Goal: Find specific page/section: Find specific page/section

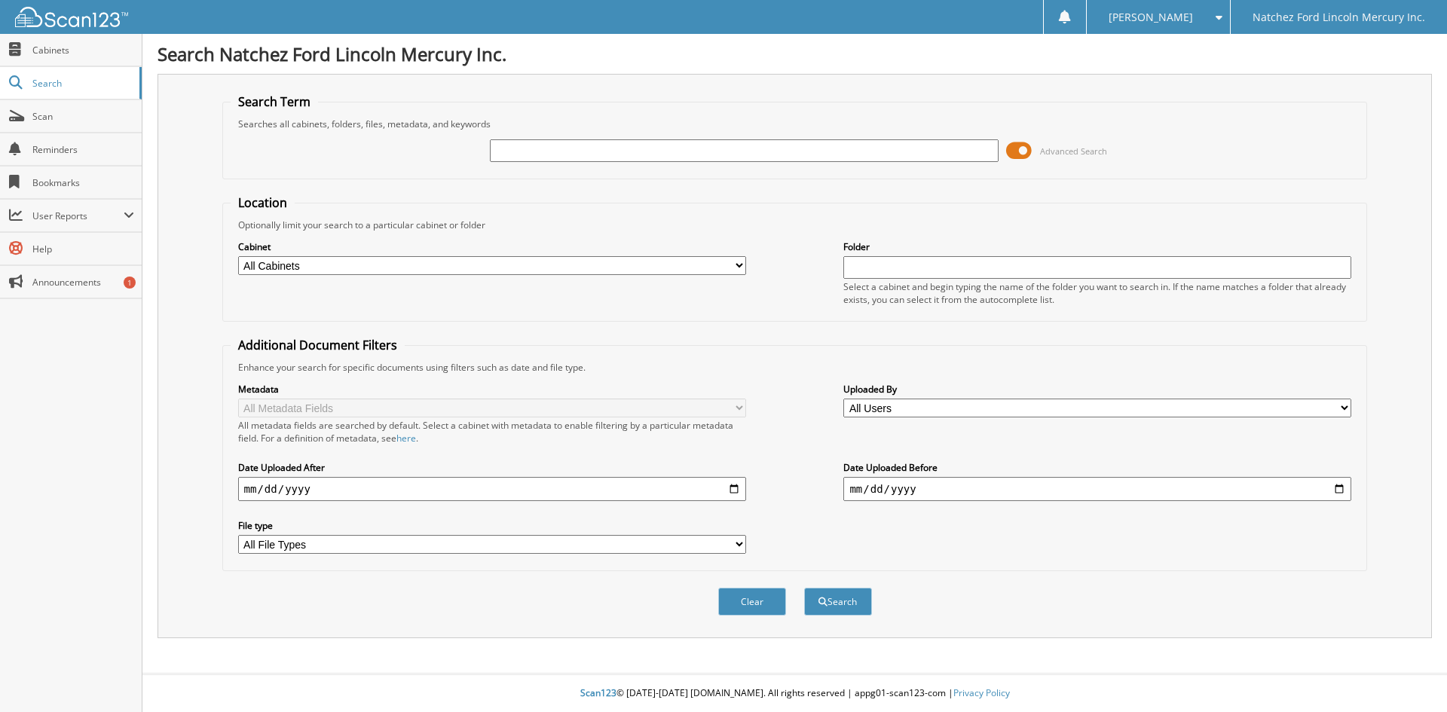
click at [634, 154] on input "text" at bounding box center [744, 150] width 508 height 23
type input "FL1026"
click at [842, 615] on button "Search" at bounding box center [838, 602] width 68 height 28
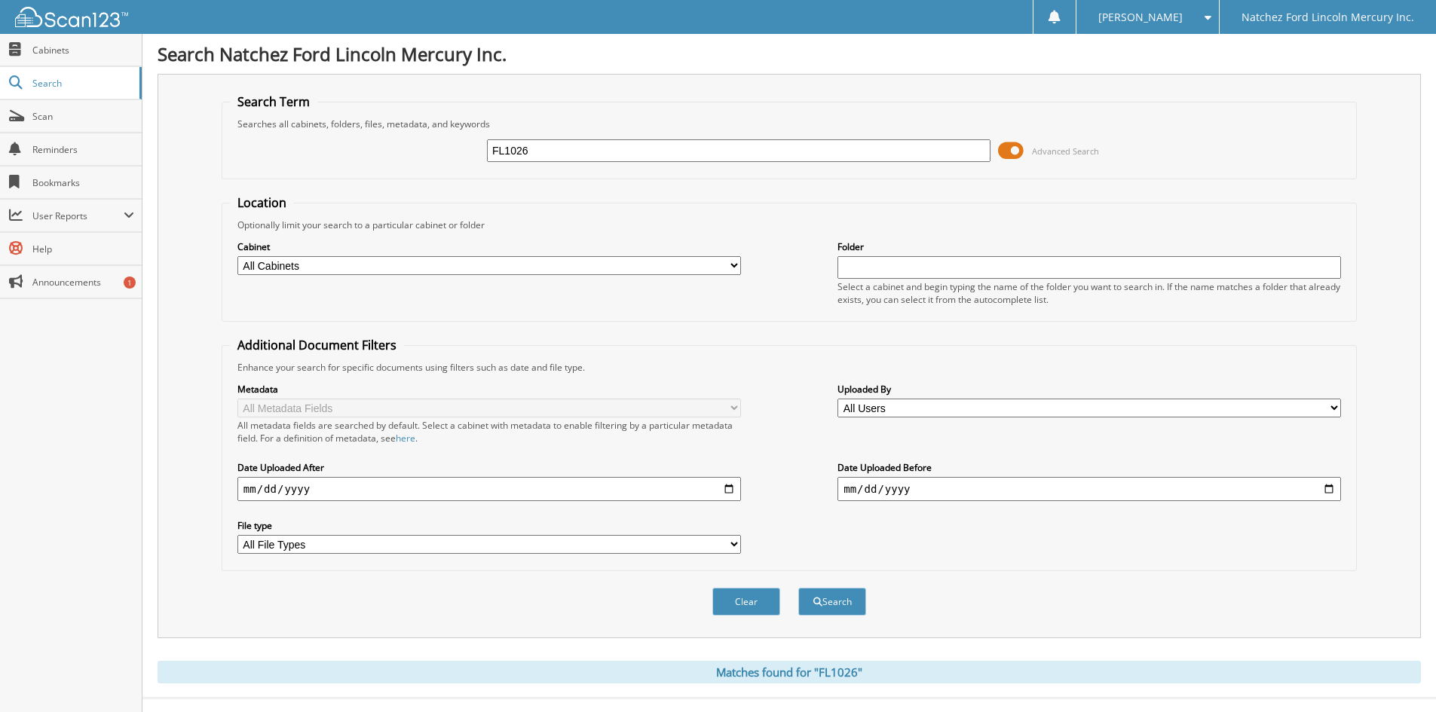
scroll to position [25, 0]
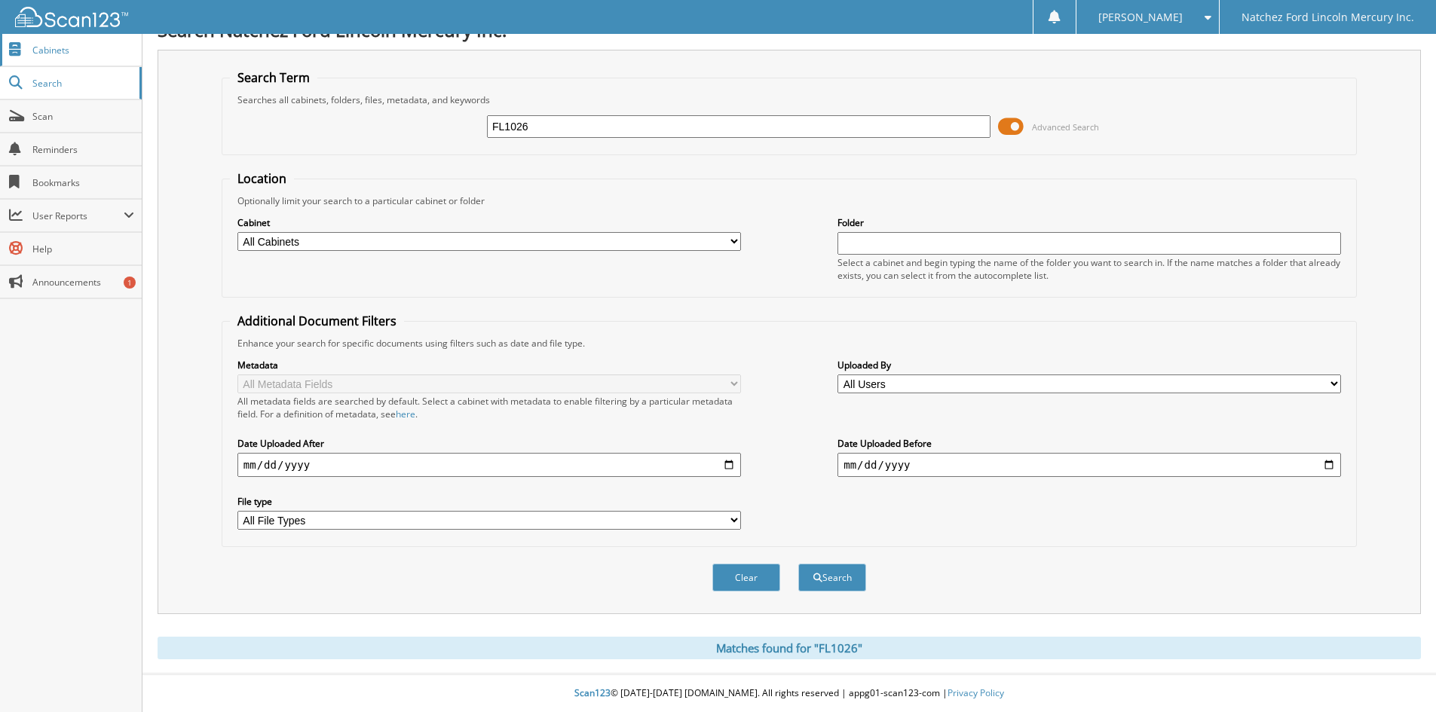
click at [50, 57] on link "Cabinets" at bounding box center [71, 50] width 142 height 32
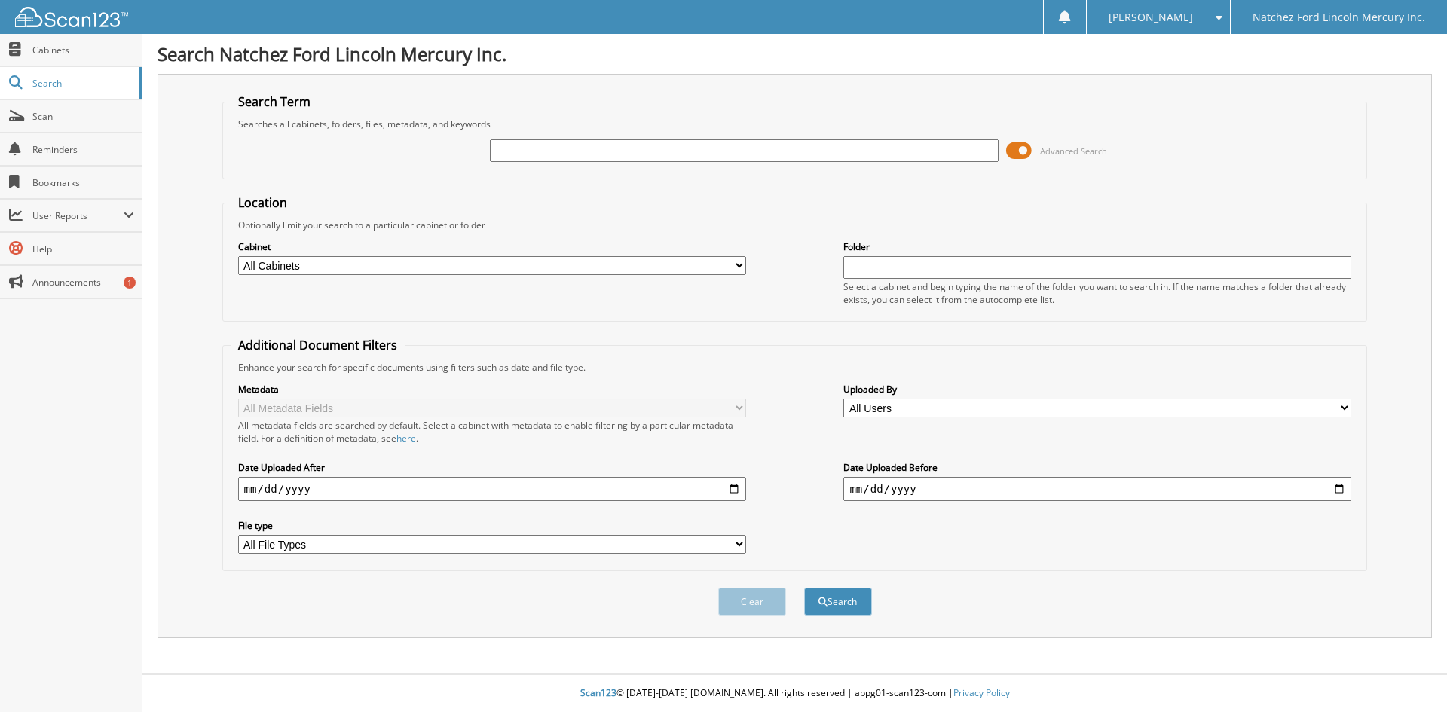
click at [526, 154] on input "text" at bounding box center [744, 150] width 508 height 23
type input "FL1026"
click at [827, 601] on button "Search" at bounding box center [838, 602] width 68 height 28
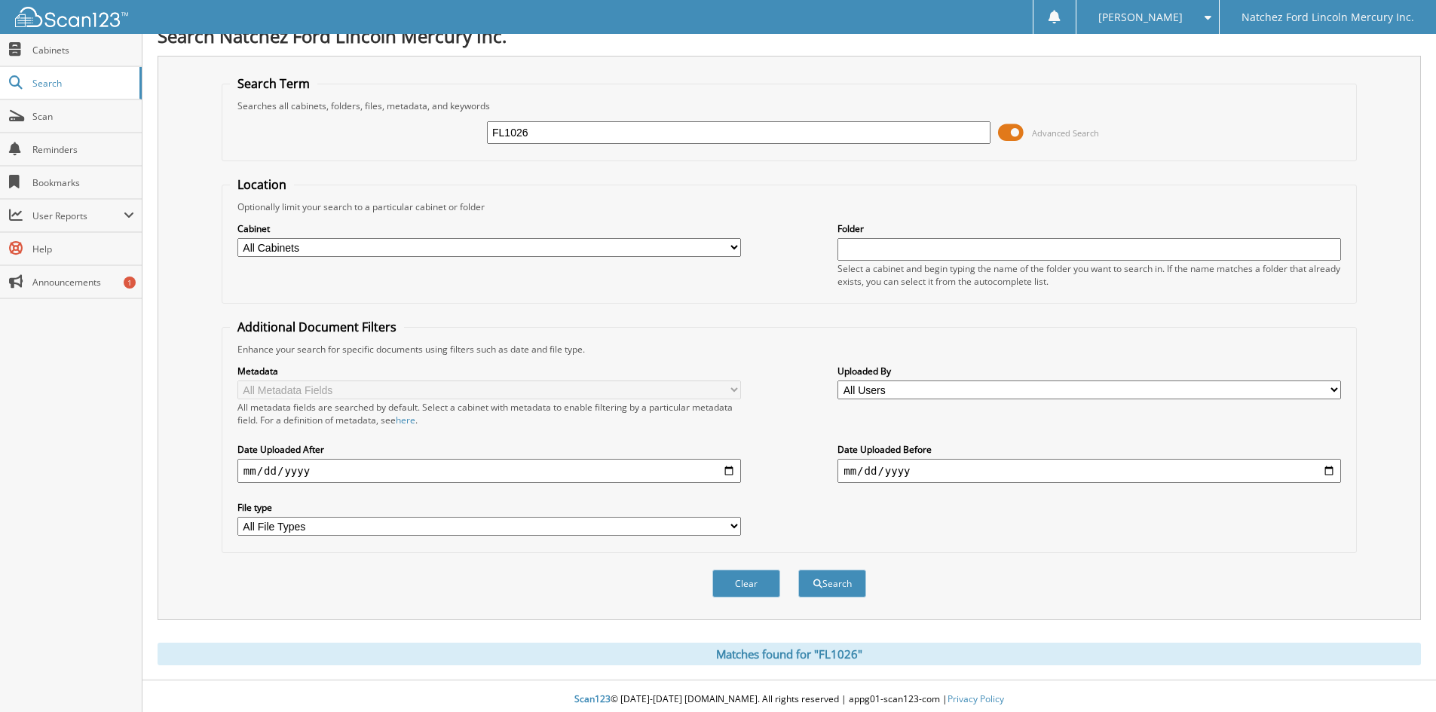
scroll to position [25, 0]
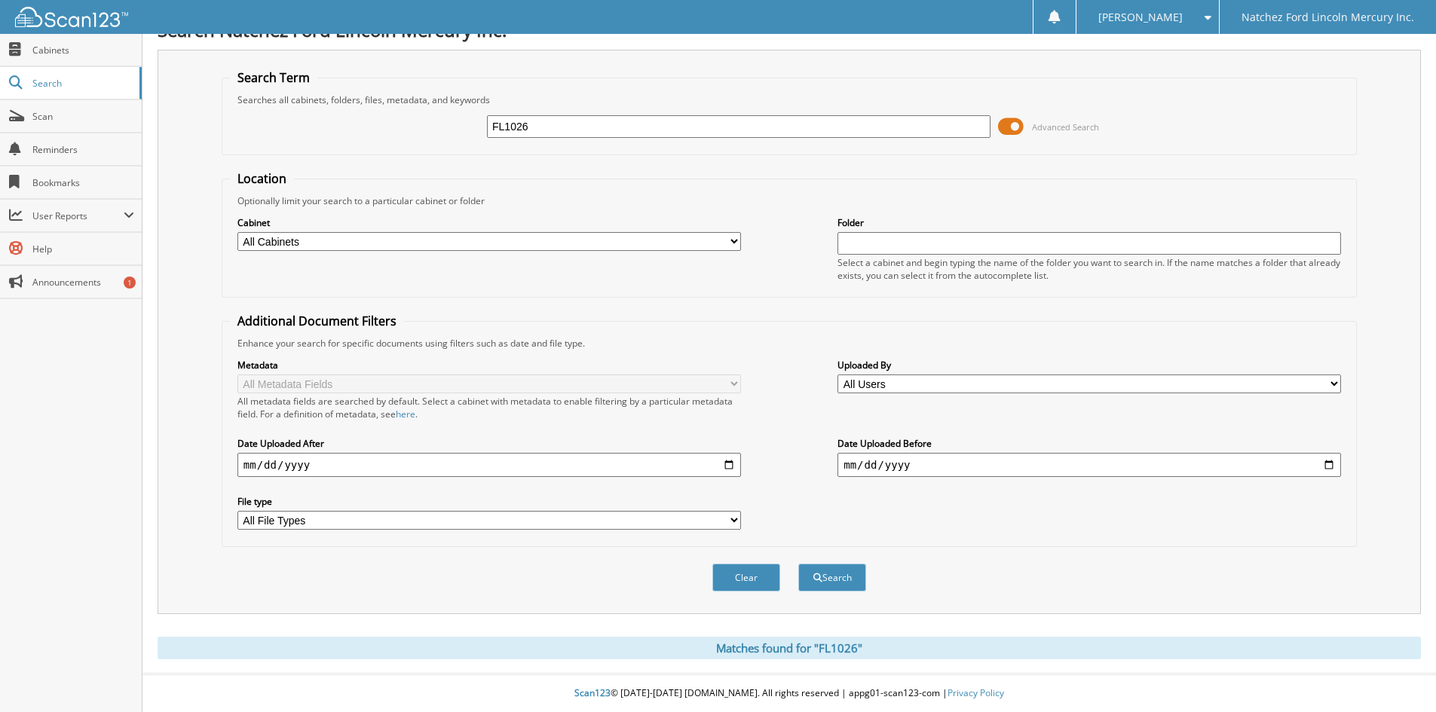
drag, startPoint x: 570, startPoint y: 131, endPoint x: 458, endPoint y: 132, distance: 111.5
click at [458, 132] on div "FL1026 Advanced Search" at bounding box center [789, 126] width 1118 height 41
type input "rmj7691A"
click at [841, 573] on button "Search" at bounding box center [832, 578] width 68 height 28
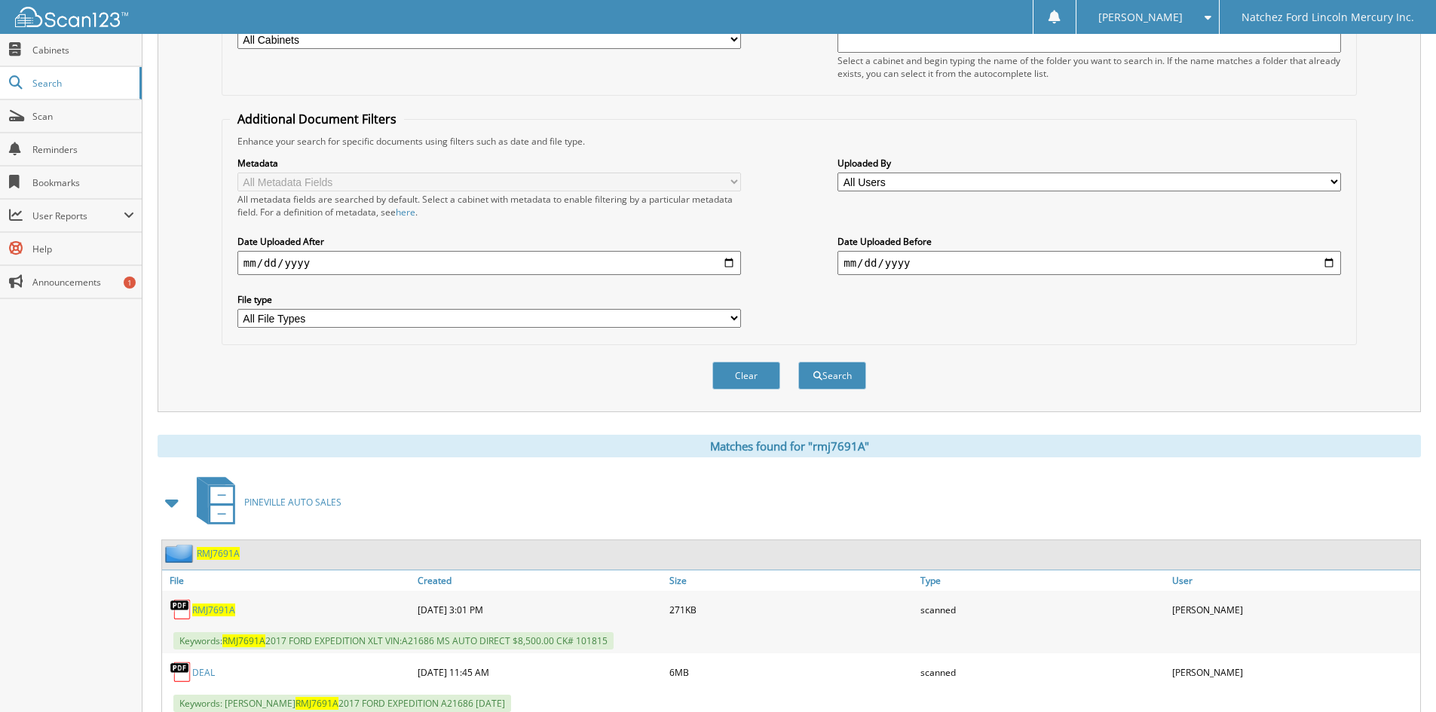
scroll to position [277, 0]
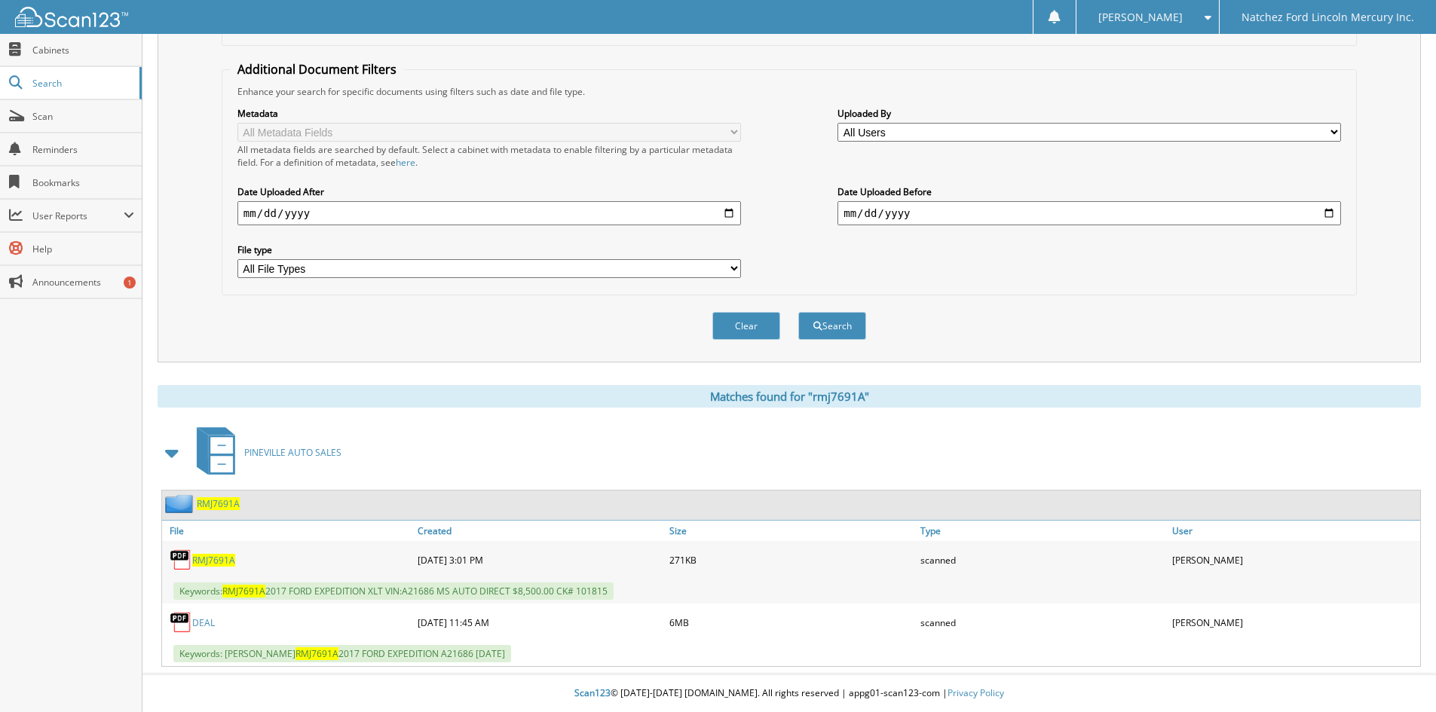
click at [201, 623] on link "DEAL" at bounding box center [203, 622] width 23 height 13
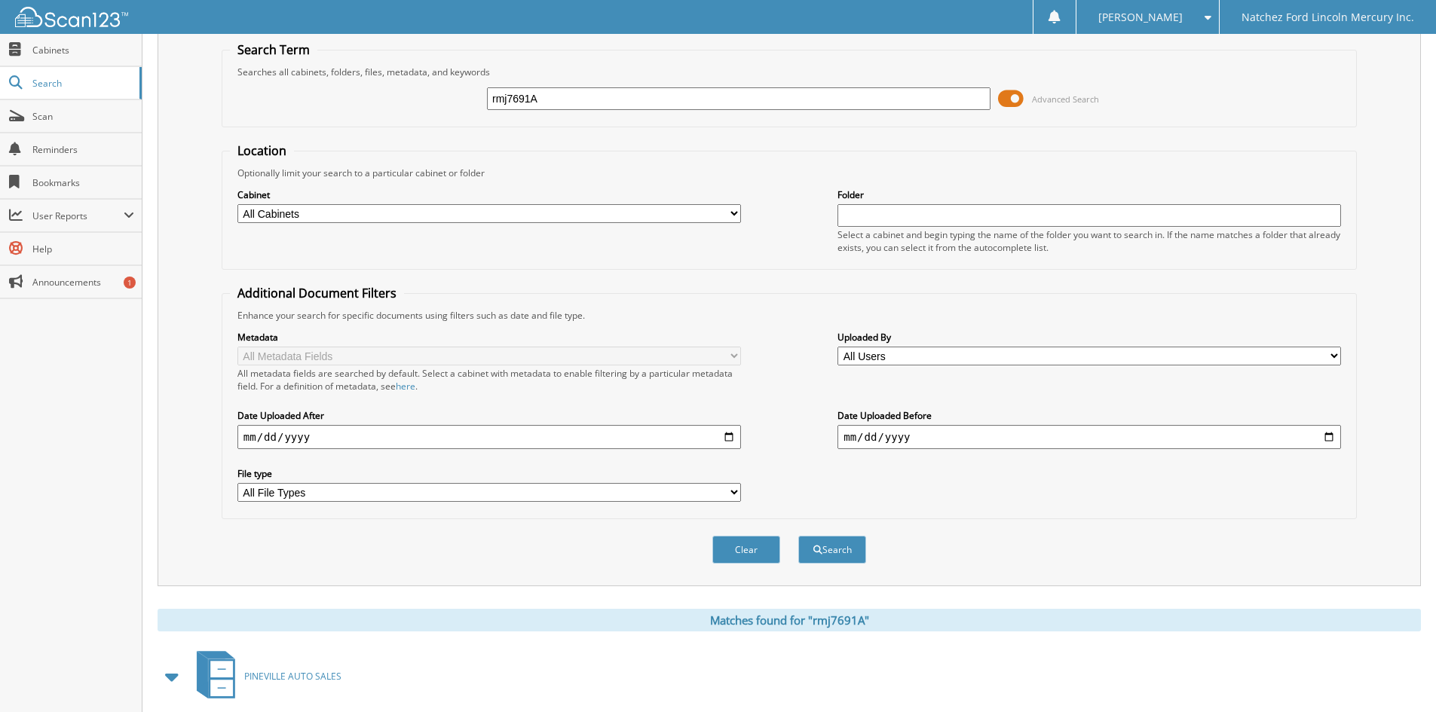
scroll to position [75, 0]
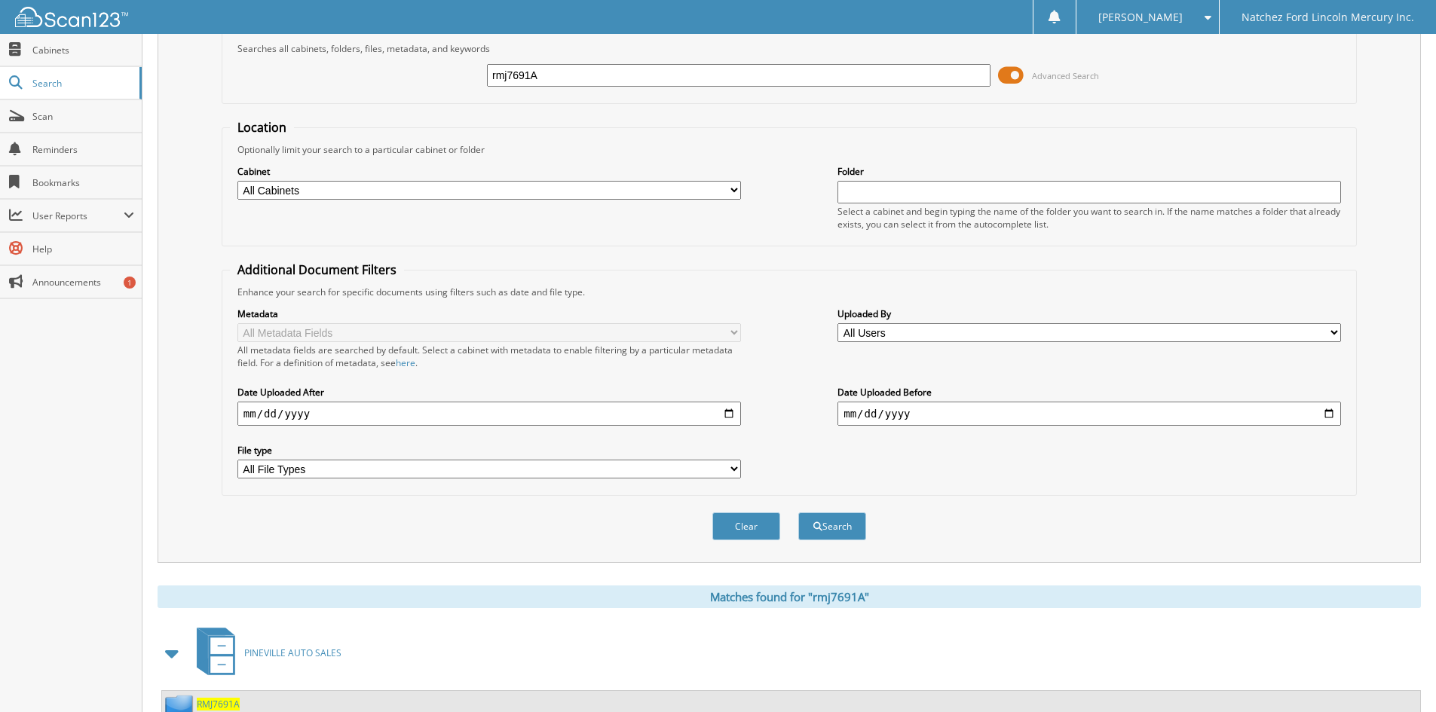
drag, startPoint x: 567, startPoint y: 83, endPoint x: 447, endPoint y: 105, distance: 121.9
click at [447, 105] on form "Search Term Searches all cabinets, folders, files, metadata, and keywords rmj76…" at bounding box center [789, 287] width 1135 height 539
type input "NG1004"
click at [835, 520] on button "Search" at bounding box center [832, 526] width 68 height 28
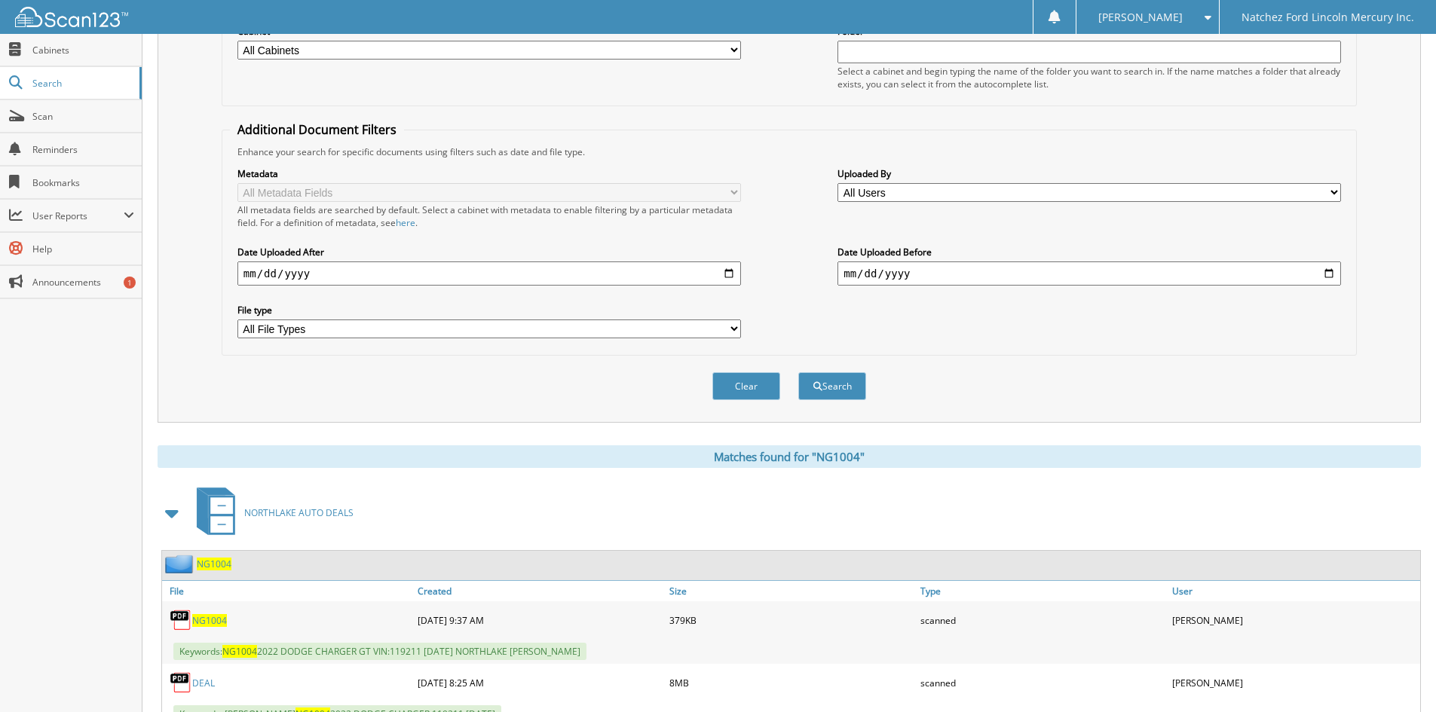
scroll to position [277, 0]
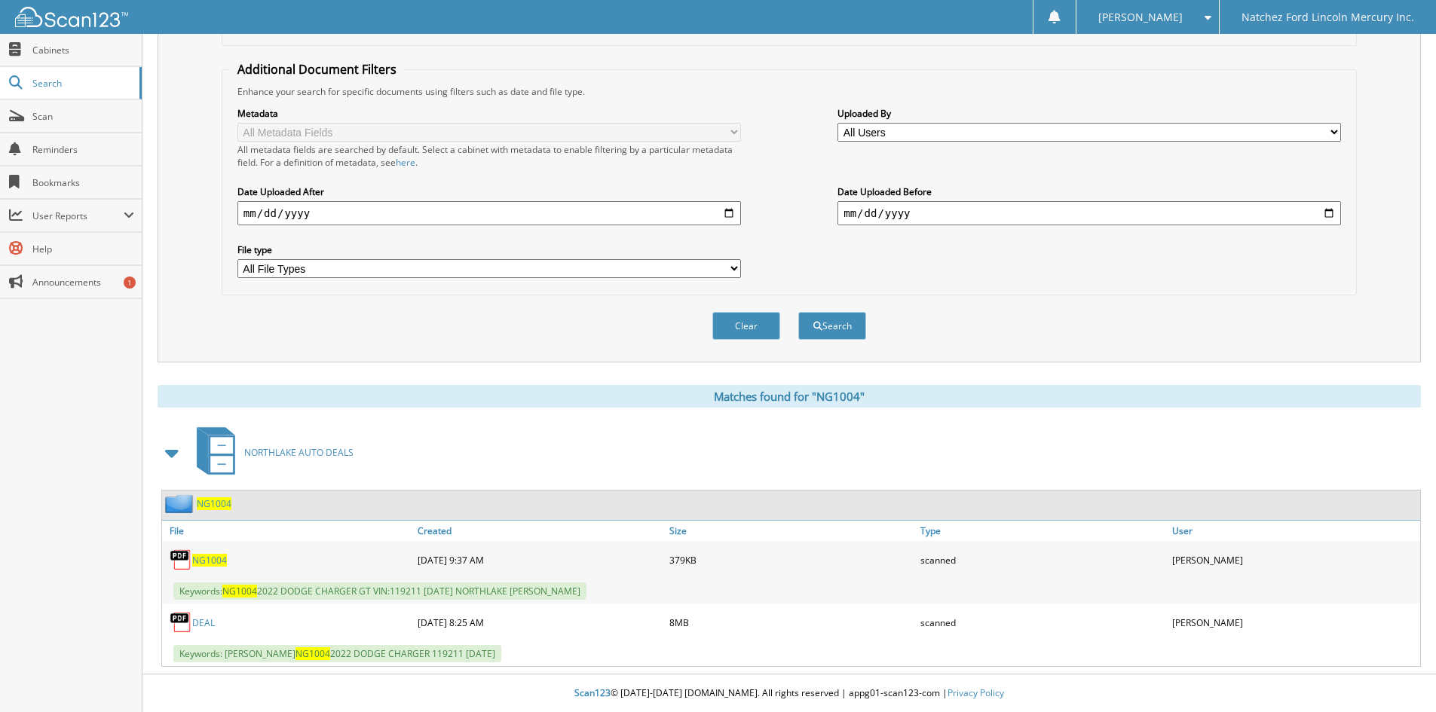
click at [203, 625] on link "DEAL" at bounding box center [203, 622] width 23 height 13
